Goal: Communication & Community: Answer question/provide support

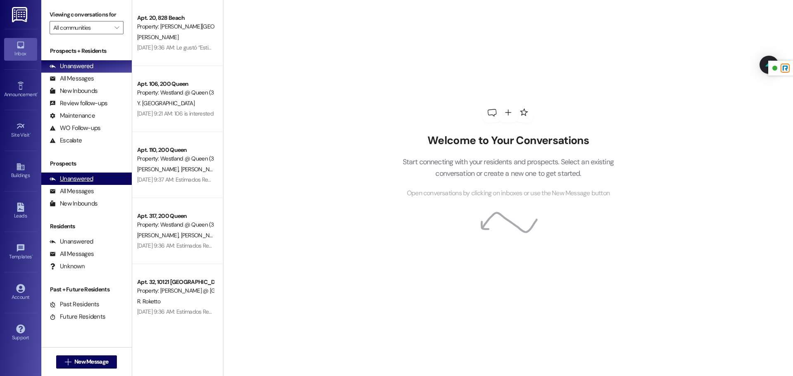
click at [89, 176] on div "Unanswered" at bounding box center [72, 179] width 44 height 9
